Goal: Check status: Check status

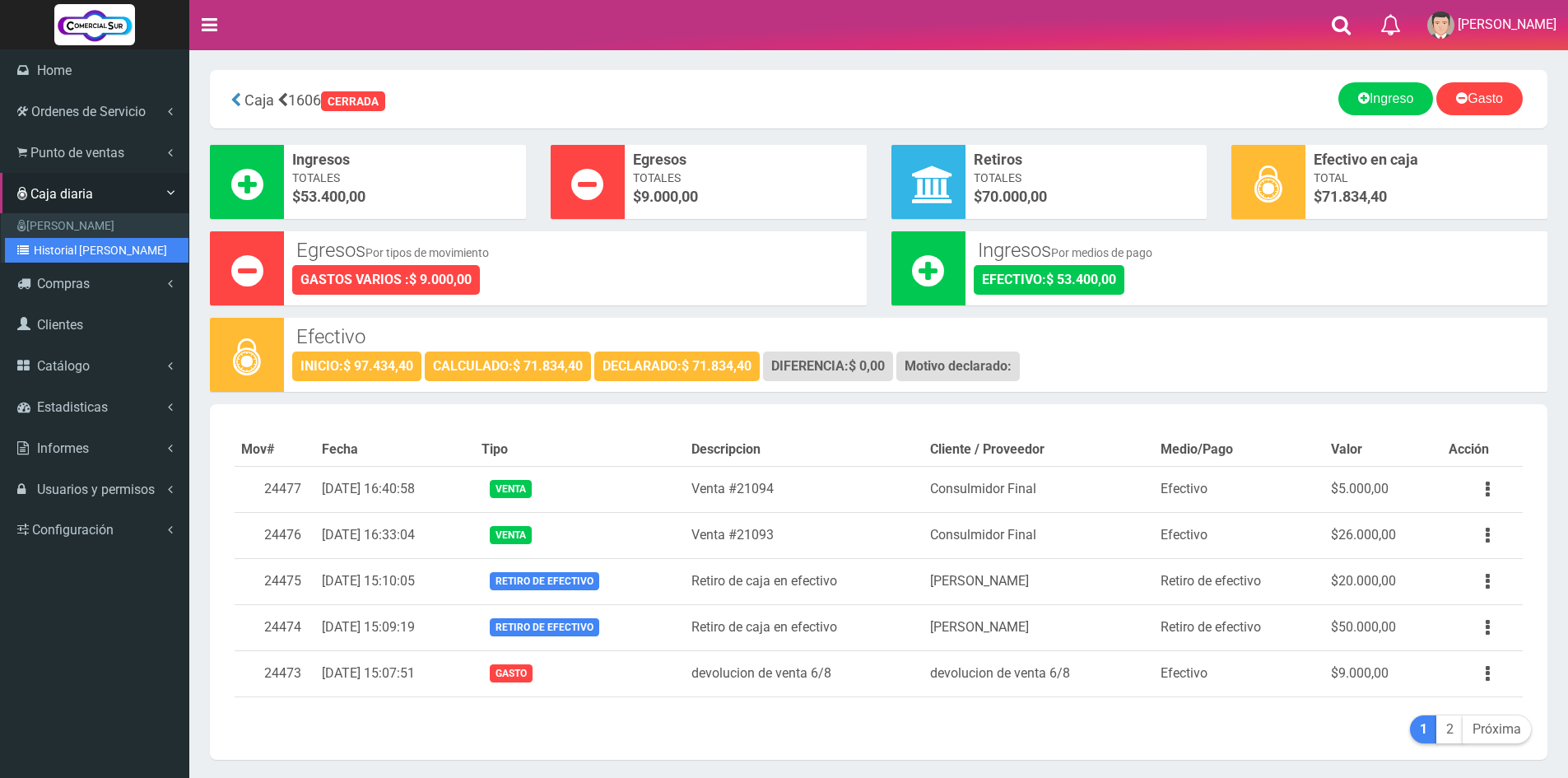
click at [86, 242] on link "Historial [PERSON_NAME]" at bounding box center [96, 250] width 183 height 24
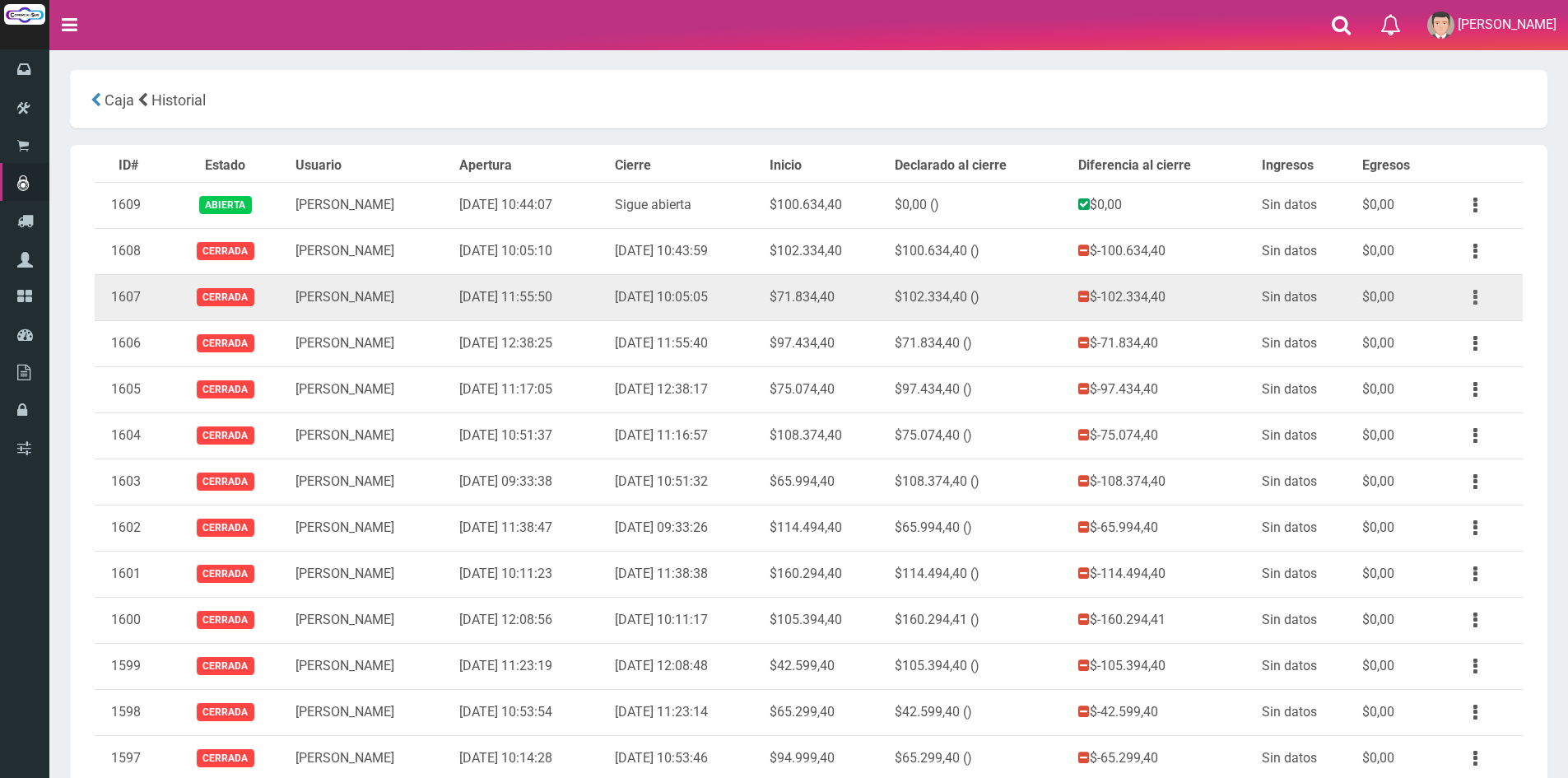
click at [1471, 297] on button "button" at bounding box center [1476, 297] width 37 height 29
click at [1449, 324] on link "Ver" at bounding box center [1428, 337] width 130 height 36
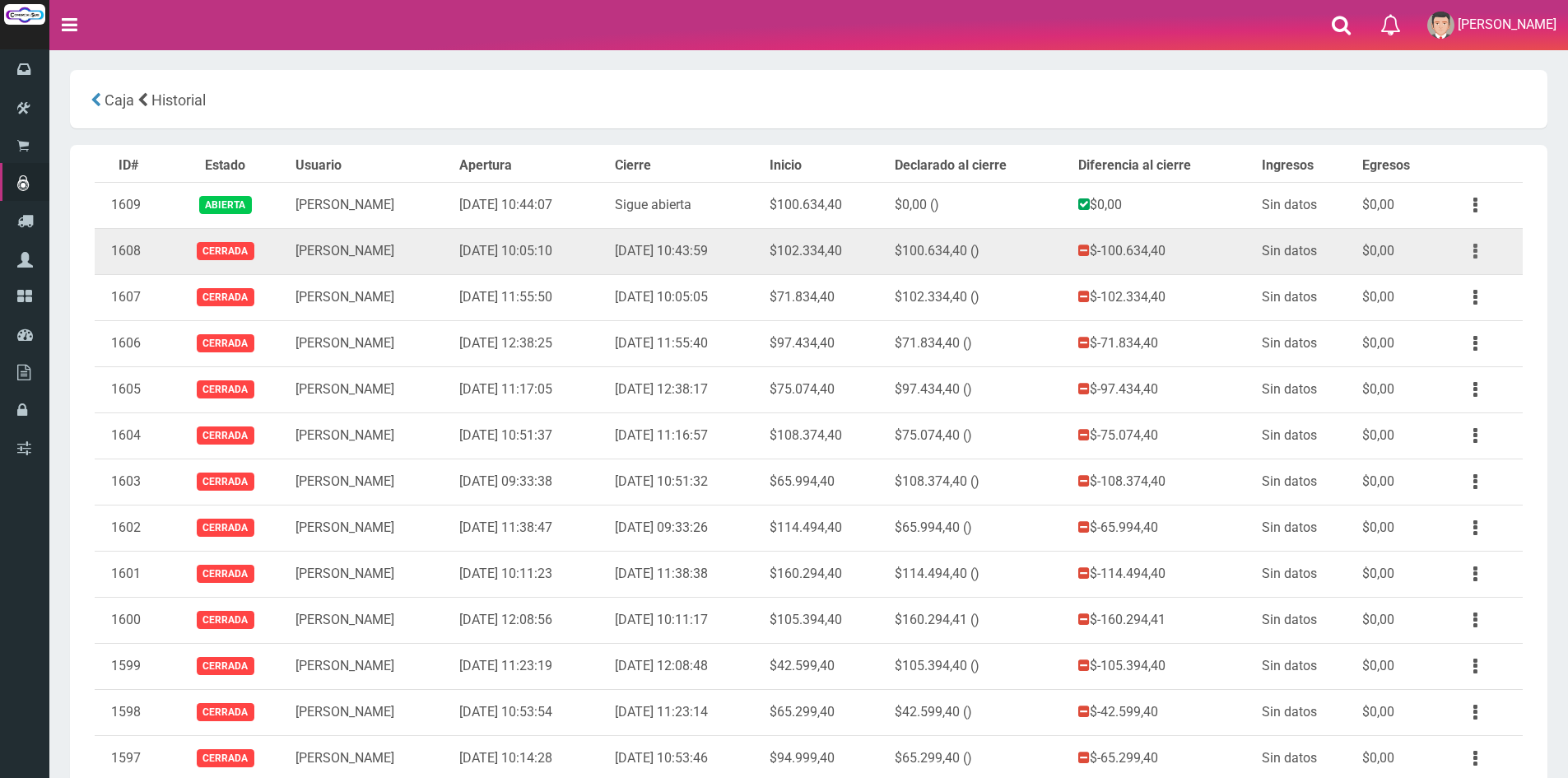
click at [1471, 248] on button "button" at bounding box center [1476, 252] width 37 height 29
click at [1458, 285] on link "Ver" at bounding box center [1428, 291] width 130 height 36
